Goal: Find specific page/section: Find specific page/section

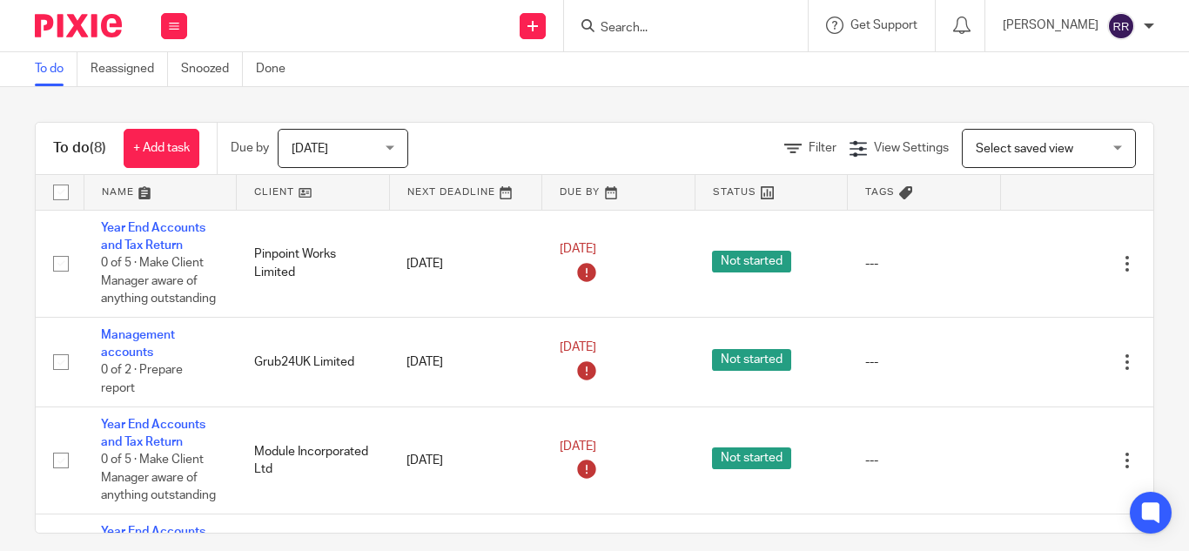
click at [580, 38] on div at bounding box center [686, 25] width 244 height 51
click at [599, 18] on form at bounding box center [691, 26] width 185 height 22
click at [599, 24] on input "Search" at bounding box center [677, 29] width 157 height 16
type input "h"
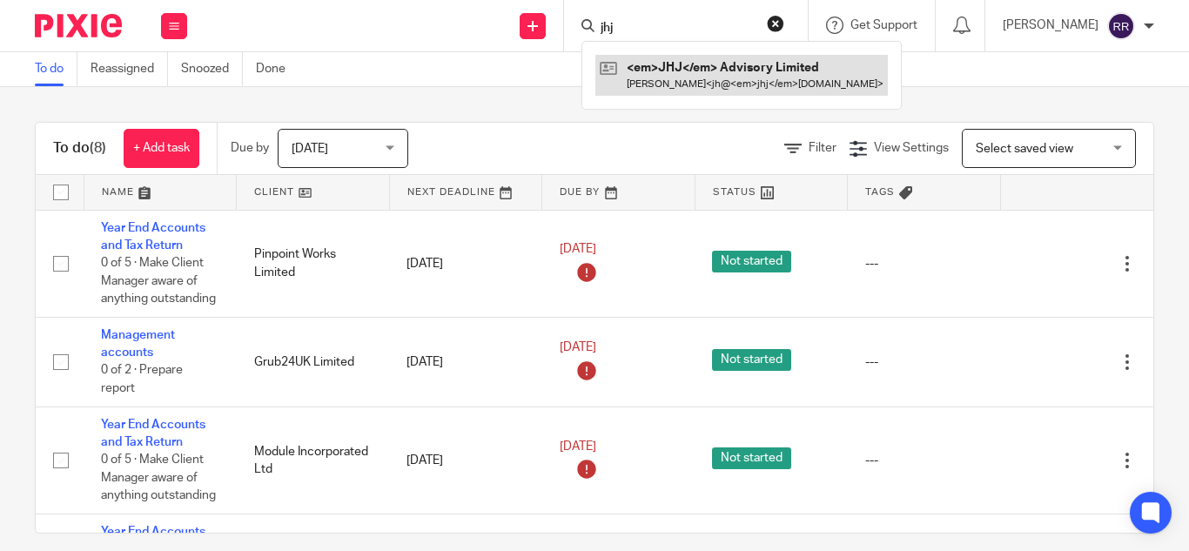
type input "jhj"
click at [651, 73] on link at bounding box center [741, 75] width 293 height 40
